Goal: Communication & Community: Answer question/provide support

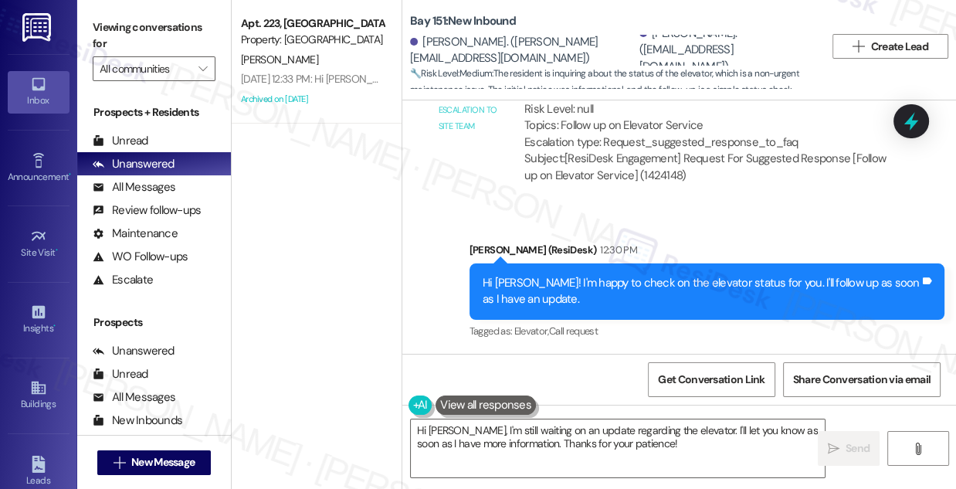
scroll to position [2613, 0]
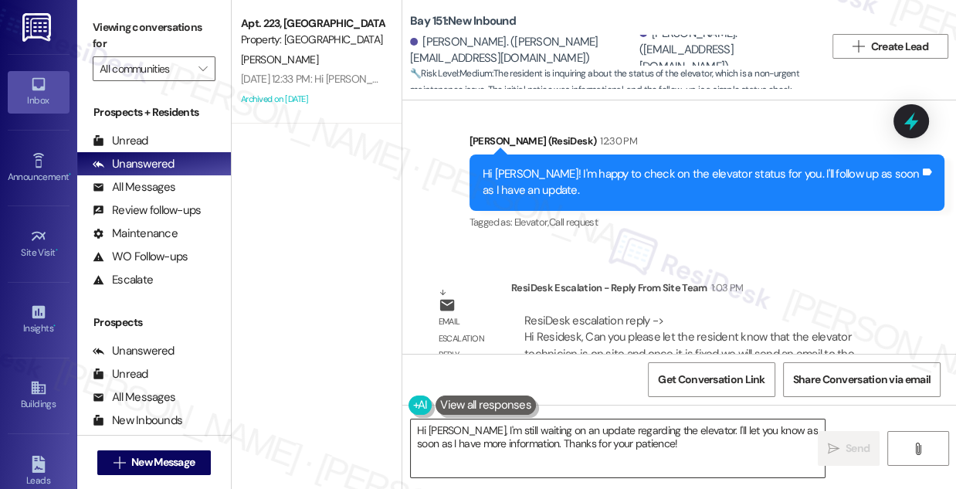
click at [581, 434] on textarea "Hi [PERSON_NAME], I'm still waiting on an update regarding the elevator. I'll l…" at bounding box center [618, 448] width 414 height 58
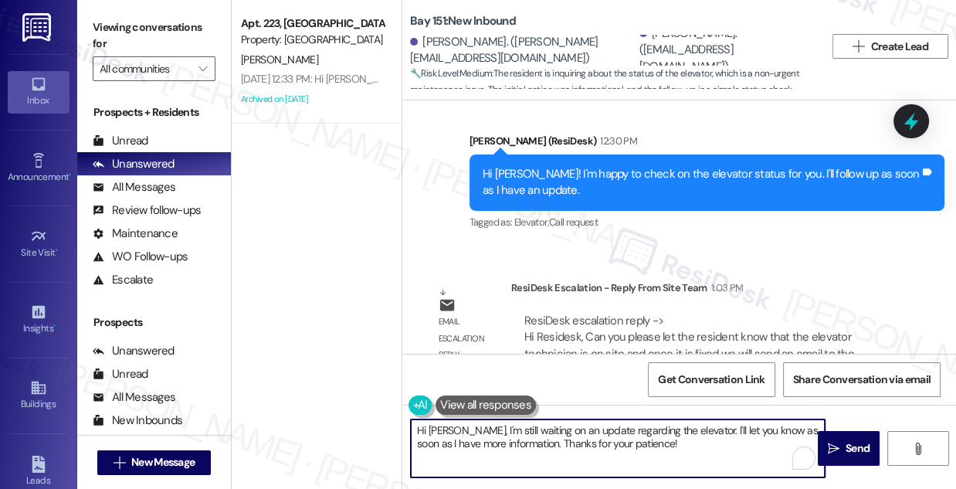
click at [581, 434] on textarea "Hi [PERSON_NAME], I'm still waiting on an update regarding the elevator. I'll l…" at bounding box center [618, 448] width 414 height 58
click at [655, 442] on textarea "Hi [PERSON_NAME], I'm still waiting on an update regarding the elevator. I'll l…" at bounding box center [618, 448] width 414 height 58
paste textarea "elevator technician is on site and once it is fixed we will send an email to th…"
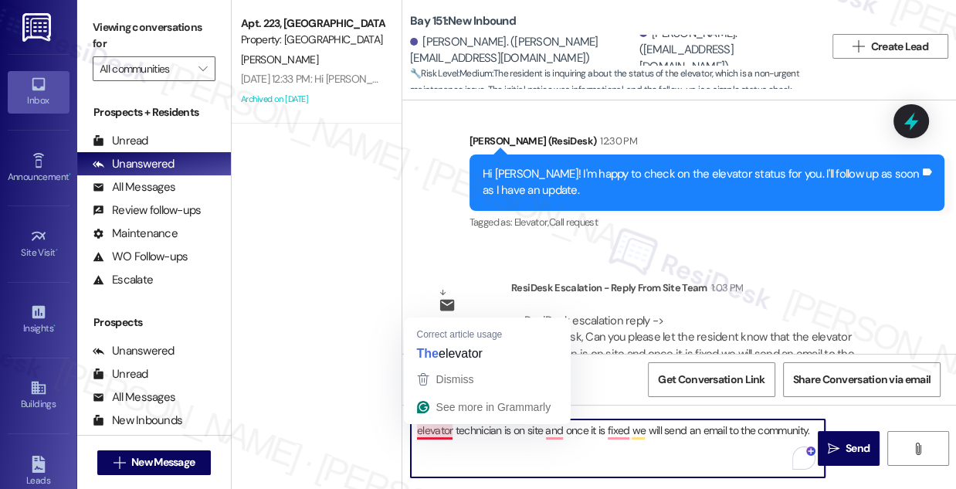
click at [415, 431] on textarea "elevator technician is on site and once it is fixed we will send an email to th…" at bounding box center [618, 448] width 414 height 58
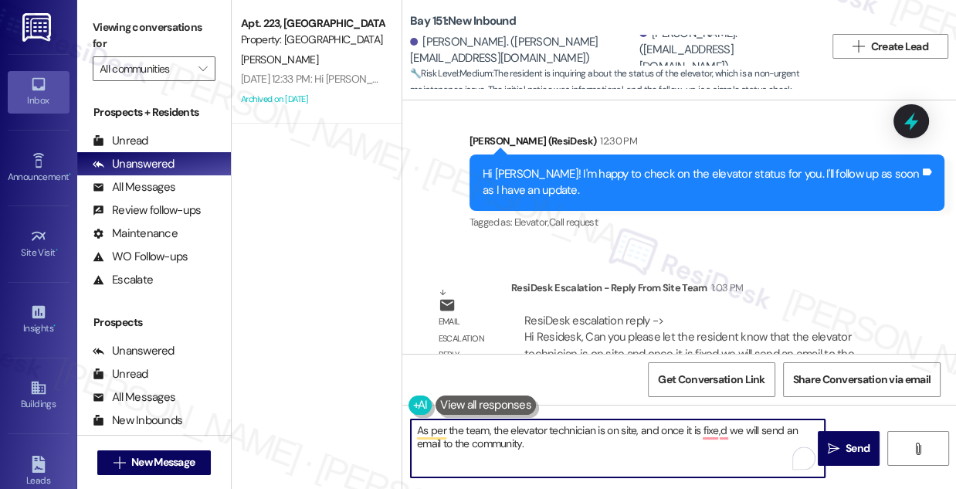
click at [556, 442] on textarea "As per the team, the elevator technician is on site, and once it is fixe,d we w…" at bounding box center [618, 448] width 414 height 58
click at [599, 447] on textarea "As per the team, the elevator technician is on site, and once it is fixed, we w…" at bounding box center [618, 448] width 414 height 58
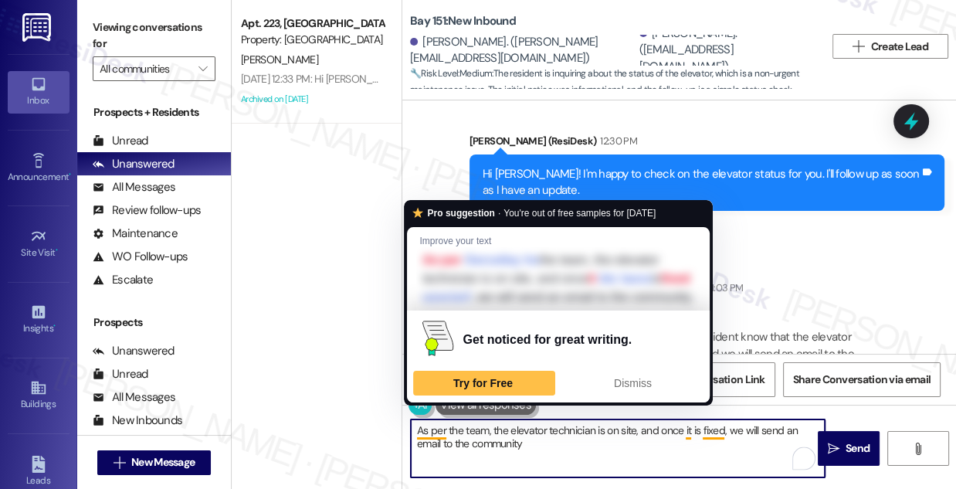
click at [420, 430] on textarea "As per the team, the elevator technician is on site, and once it is fixed, we w…" at bounding box center [618, 448] width 414 height 58
click at [415, 433] on textarea "As per the team, the elevator technician is on site, and once it is fixed, we w…" at bounding box center [618, 448] width 414 height 58
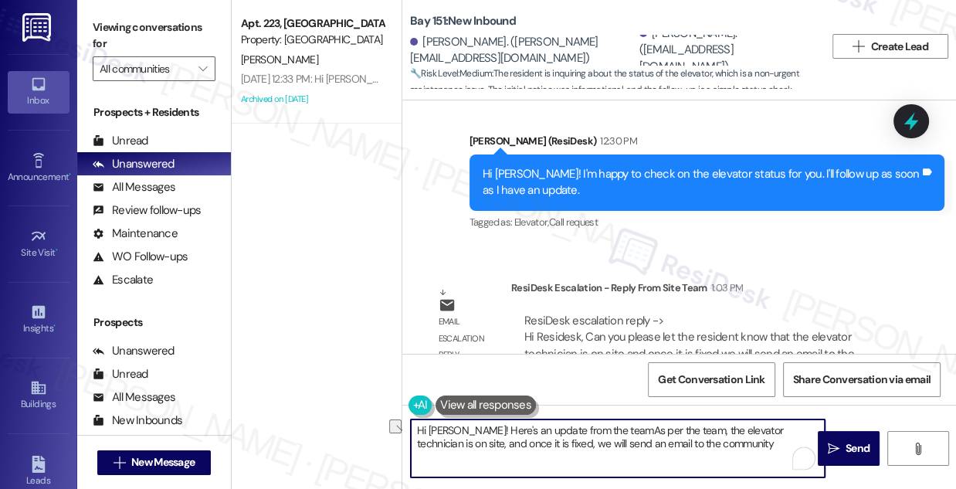
drag, startPoint x: 686, startPoint y: 429, endPoint x: 607, endPoint y: 430, distance: 78.8
click at [607, 430] on textarea "Hi [PERSON_NAME]! Here's an update from the teamAs per the team, the elevator t…" at bounding box center [618, 448] width 414 height 58
click at [468, 428] on textarea "Hi [PERSON_NAME]! Here's an update from the team! The elevator technician is on…" at bounding box center [618, 448] width 414 height 58
click at [606, 429] on textarea "Hi [PERSON_NAME]! Here's an update from the team! The elevator technician is on…" at bounding box center [618, 448] width 414 height 58
click at [677, 451] on textarea "Hi [PERSON_NAME]! Here's an update from the team: The elevator technician is on…" at bounding box center [618, 448] width 414 height 58
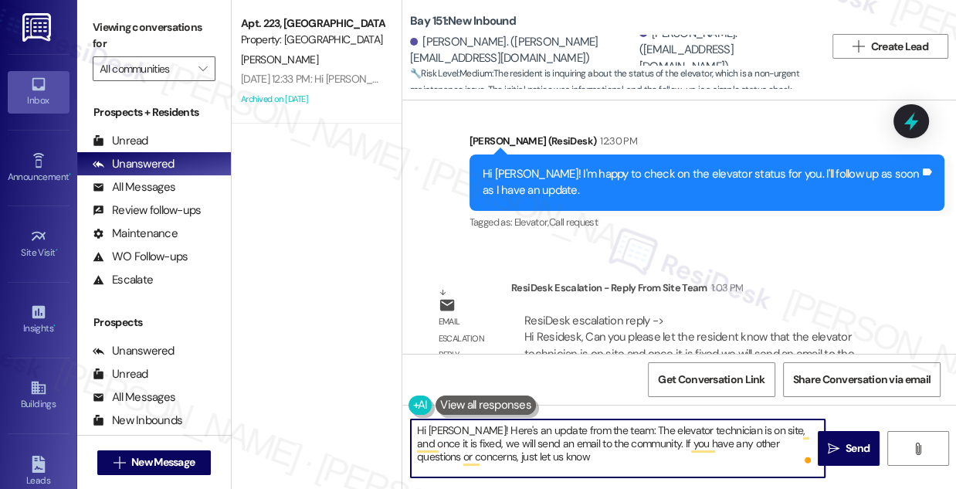
drag, startPoint x: 622, startPoint y: 441, endPoint x: 639, endPoint y: 435, distance: 17.8
click at [622, 441] on textarea "Hi [PERSON_NAME]! Here's an update from the team: The elevator technician is on…" at bounding box center [618, 448] width 414 height 58
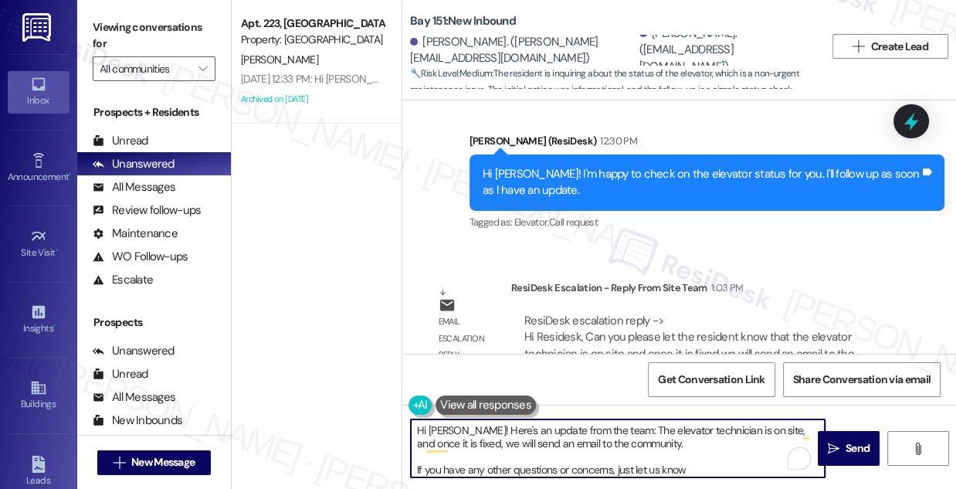
click at [692, 466] on textarea "Hi [PERSON_NAME]! Here's an update from the team: The elevator technician is on…" at bounding box center [618, 448] width 414 height 58
type textarea "Hi [PERSON_NAME]! Here's an update from the team: The elevator technician is on…"
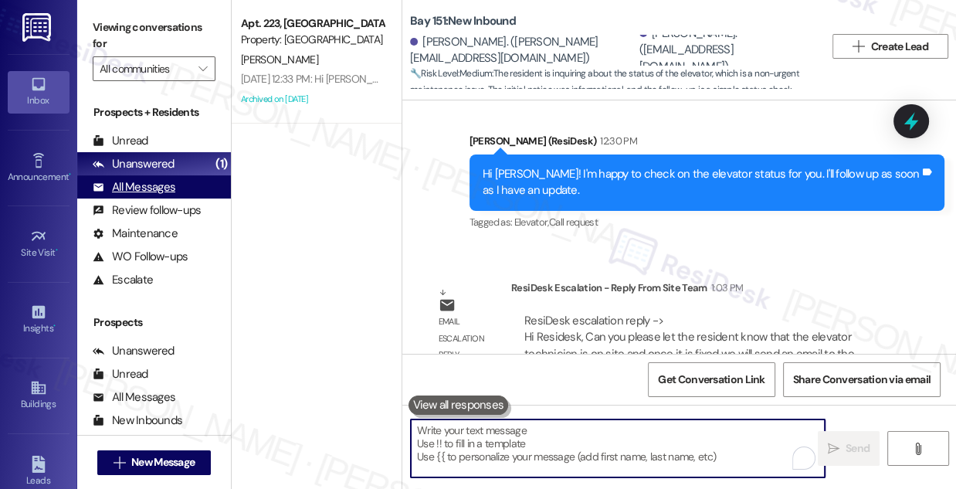
click at [150, 185] on div "All Messages" at bounding box center [134, 187] width 83 height 16
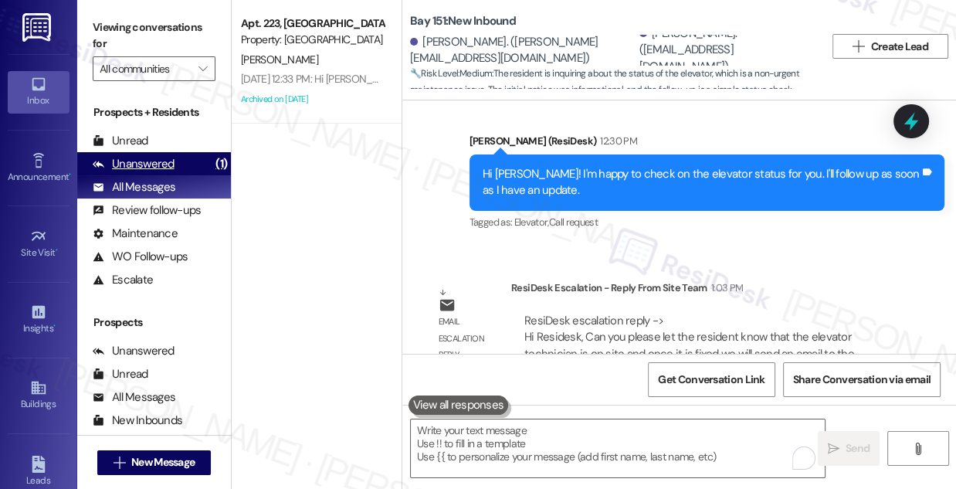
click at [161, 168] on div "Unanswered" at bounding box center [134, 164] width 82 height 16
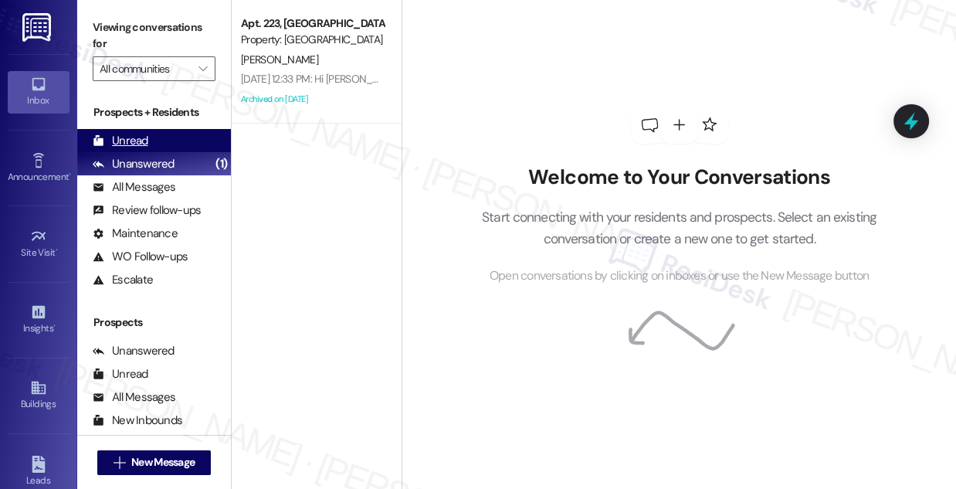
click at [164, 145] on div "Unread (0)" at bounding box center [154, 140] width 154 height 23
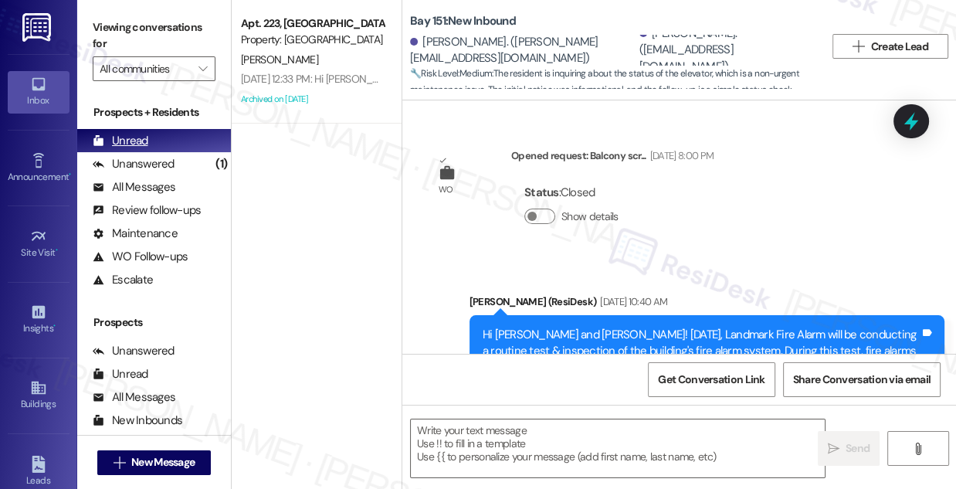
scroll to position [1232, 0]
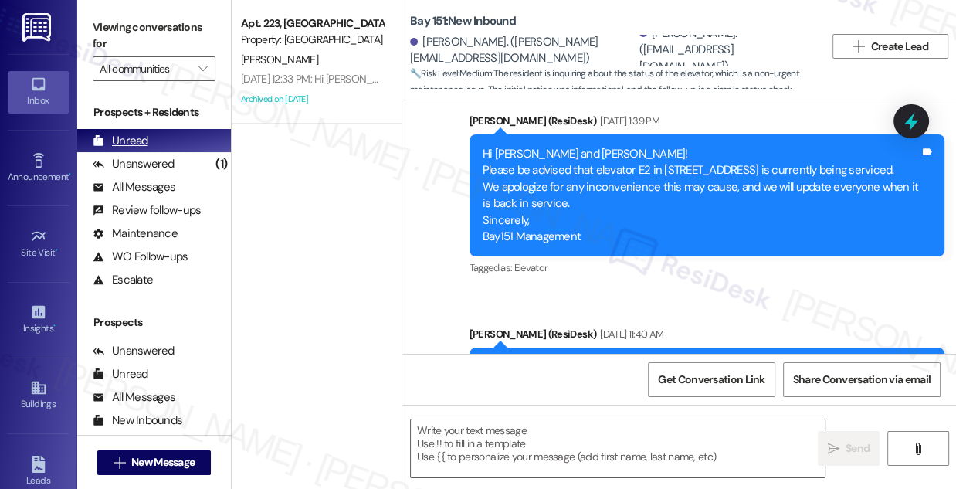
type textarea "Fetching suggested responses. Please feel free to read through the conversation…"
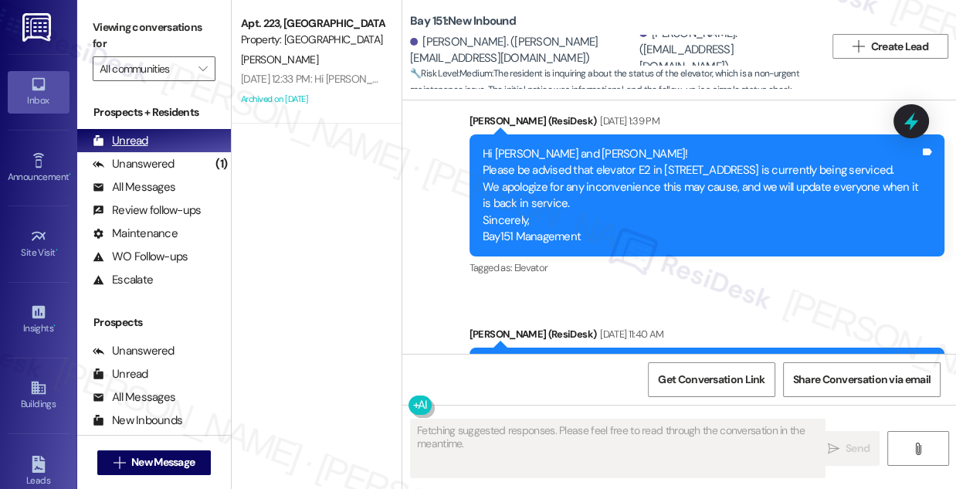
scroll to position [0, 0]
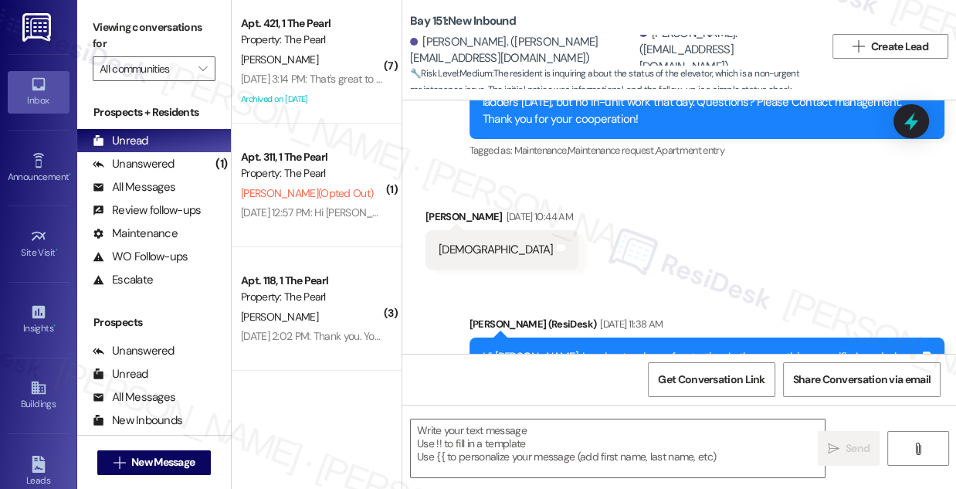
type textarea "Fetching suggested responses. Please feel free to read through the conversation…"
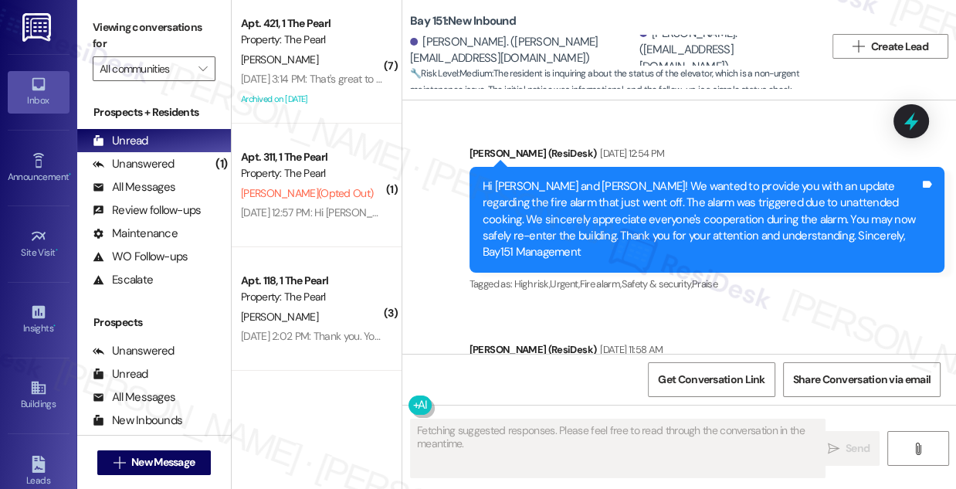
scroll to position [2117, 0]
